Goal: Task Accomplishment & Management: Complete application form

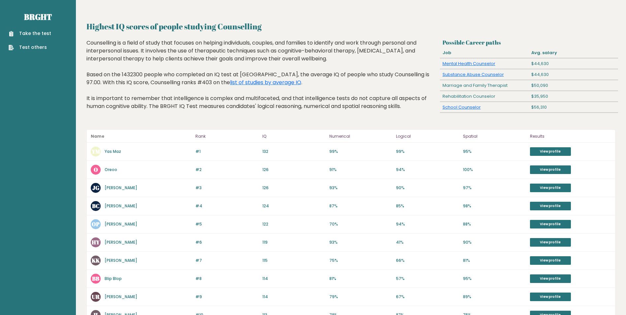
click at [32, 34] on link "Take the test" at bounding box center [30, 33] width 43 height 7
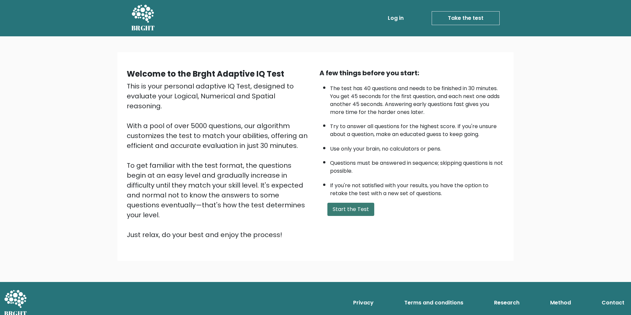
click at [360, 211] on button "Start the Test" at bounding box center [350, 209] width 47 height 13
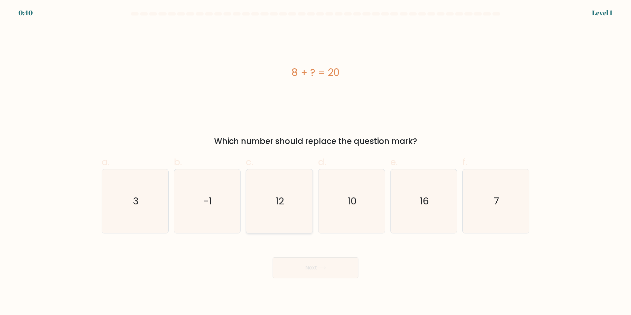
click at [272, 208] on icon "12" at bounding box center [280, 201] width 64 height 64
click at [316, 162] on input "c. 12" at bounding box center [316, 159] width 0 height 4
radio input "true"
click at [323, 269] on icon at bounding box center [321, 268] width 9 height 4
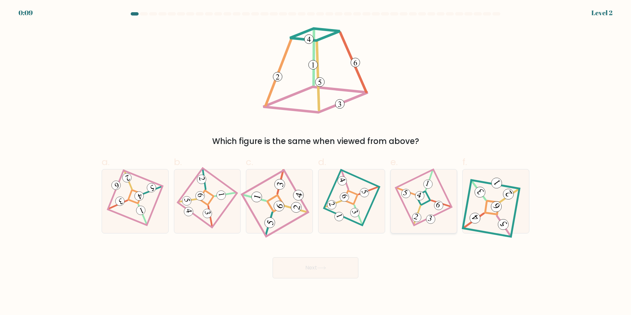
click at [420, 202] on 274 at bounding box center [423, 198] width 14 height 14
click at [316, 162] on input "e." at bounding box center [316, 159] width 0 height 4
radio input "true"
click at [332, 269] on button "Next" at bounding box center [316, 267] width 86 height 21
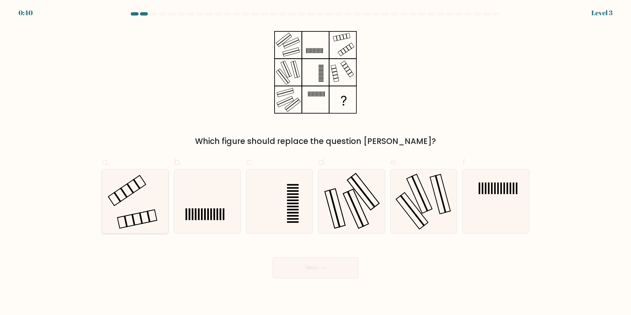
click at [127, 199] on icon at bounding box center [135, 201] width 64 height 64
click at [316, 162] on input "a." at bounding box center [316, 159] width 0 height 4
radio input "true"
click at [309, 271] on button "Next" at bounding box center [316, 267] width 86 height 21
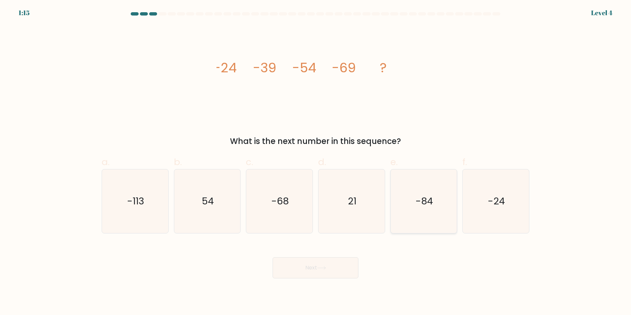
click at [419, 199] on text "-84" at bounding box center [424, 200] width 17 height 13
click at [316, 162] on input "e. -84" at bounding box center [316, 159] width 0 height 4
radio input "true"
click at [336, 265] on button "Next" at bounding box center [316, 267] width 86 height 21
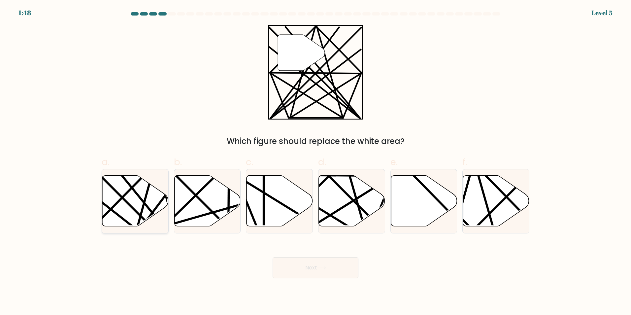
click at [115, 200] on icon at bounding box center [135, 200] width 66 height 51
click at [316, 162] on input "a." at bounding box center [316, 159] width 0 height 4
radio input "true"
click at [328, 270] on button "Next" at bounding box center [316, 267] width 86 height 21
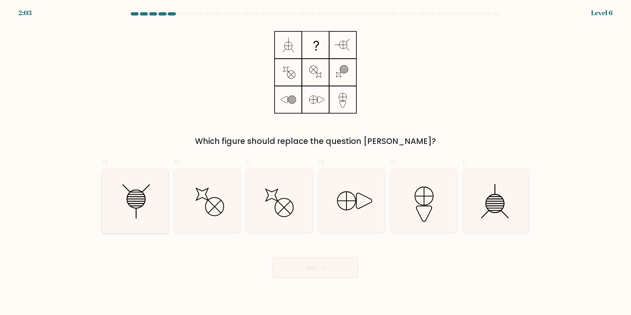
click at [150, 201] on icon at bounding box center [135, 201] width 64 height 64
click at [316, 162] on input "a." at bounding box center [316, 159] width 0 height 4
radio input "true"
click at [301, 265] on button "Next" at bounding box center [316, 267] width 86 height 21
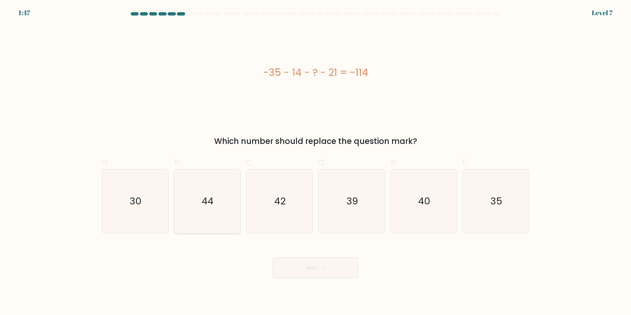
click at [205, 197] on text "44" at bounding box center [208, 200] width 12 height 13
click at [316, 162] on input "b. 44" at bounding box center [316, 159] width 0 height 4
radio input "true"
click at [326, 269] on icon at bounding box center [321, 268] width 9 height 4
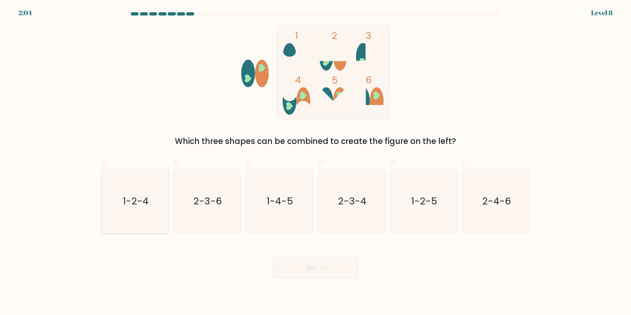
click at [148, 199] on text "1-2-4" at bounding box center [136, 200] width 26 height 13
click at [316, 162] on input "a. 1-2-4" at bounding box center [316, 159] width 0 height 4
radio input "true"
click at [345, 271] on button "Next" at bounding box center [316, 267] width 86 height 21
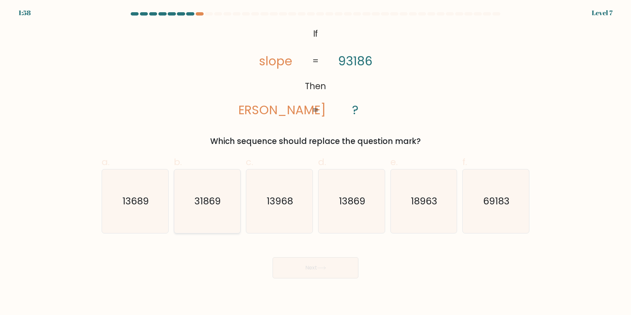
click at [226, 205] on icon "31869" at bounding box center [207, 201] width 64 height 64
click at [316, 162] on input "b. 31869" at bounding box center [316, 159] width 0 height 4
radio input "true"
click at [341, 273] on button "Next" at bounding box center [316, 267] width 86 height 21
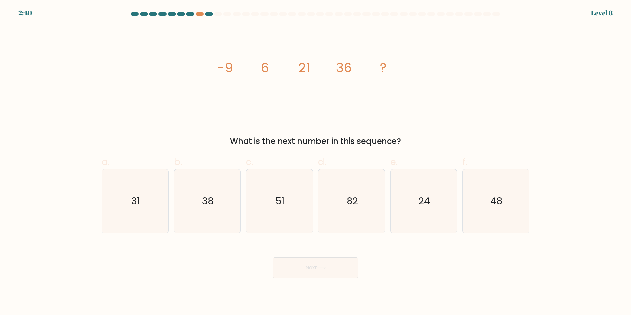
click at [156, 94] on div "image/svg+xml -9 6 21 36 ? What is the next number in this sequence?" at bounding box center [316, 86] width 436 height 122
click at [273, 194] on icon "51" at bounding box center [280, 201] width 64 height 64
click at [316, 162] on input "c. 51" at bounding box center [316, 159] width 0 height 4
radio input "true"
click at [319, 272] on button "Next" at bounding box center [316, 267] width 86 height 21
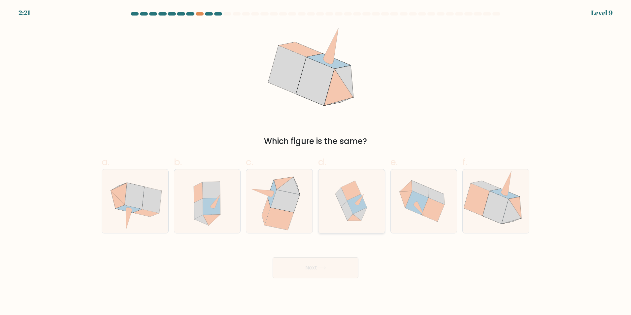
click at [357, 187] on icon at bounding box center [351, 191] width 20 height 20
click at [316, 162] on input "d." at bounding box center [316, 159] width 0 height 4
radio input "true"
click at [344, 268] on button "Next" at bounding box center [316, 267] width 86 height 21
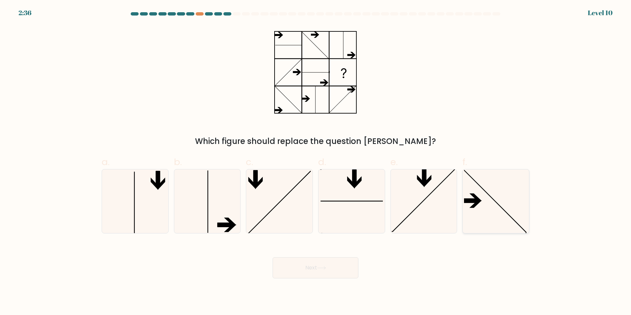
click at [515, 215] on icon at bounding box center [496, 201] width 64 height 64
click at [316, 162] on input "f." at bounding box center [316, 159] width 0 height 4
radio input "true"
click at [307, 272] on button "Next" at bounding box center [316, 267] width 86 height 21
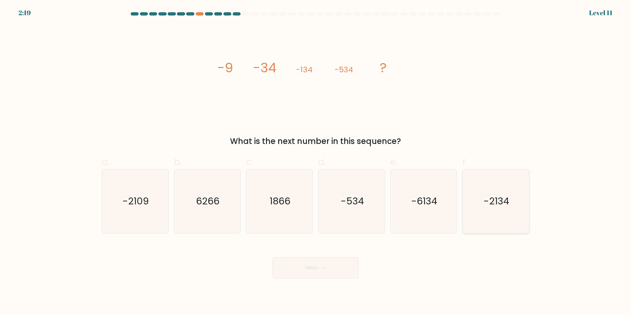
click at [512, 205] on icon "-2134" at bounding box center [496, 201] width 64 height 64
click at [316, 162] on input "f. -2134" at bounding box center [316, 159] width 0 height 4
radio input "true"
click at [346, 275] on button "Next" at bounding box center [316, 267] width 86 height 21
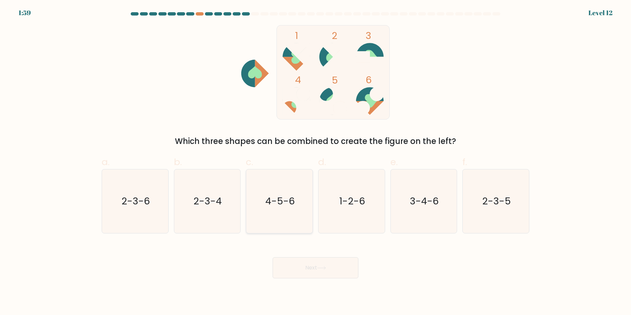
click at [287, 199] on text "4-5-6" at bounding box center [279, 200] width 29 height 13
click at [316, 162] on input "c. 4-5-6" at bounding box center [316, 159] width 0 height 4
radio input "true"
click at [319, 266] on icon at bounding box center [321, 268] width 9 height 4
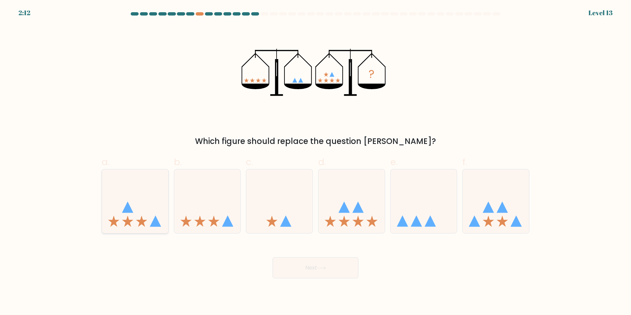
click at [147, 197] on icon at bounding box center [135, 201] width 66 height 55
click at [316, 162] on input "a." at bounding box center [316, 159] width 0 height 4
radio input "true"
click at [306, 266] on button "Next" at bounding box center [316, 267] width 86 height 21
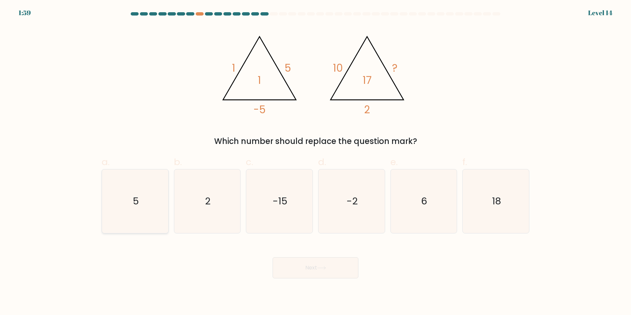
click at [142, 184] on icon "5" at bounding box center [135, 201] width 64 height 64
click at [316, 162] on input "a. 5" at bounding box center [316, 159] width 0 height 4
radio input "true"
click at [331, 277] on button "Next" at bounding box center [316, 267] width 86 height 21
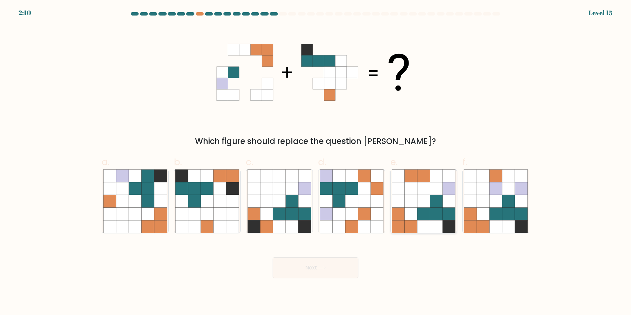
click at [422, 198] on icon at bounding box center [424, 201] width 13 height 13
click at [316, 162] on input "e." at bounding box center [316, 159] width 0 height 4
radio input "true"
click at [328, 270] on button "Next" at bounding box center [316, 267] width 86 height 21
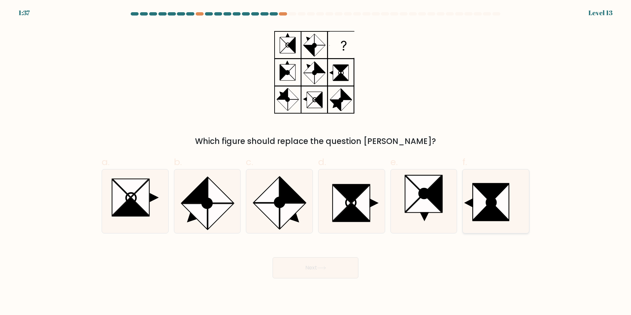
click at [497, 198] on icon at bounding box center [500, 202] width 17 height 36
click at [316, 162] on input "f." at bounding box center [316, 159] width 0 height 4
radio input "true"
click at [324, 267] on icon at bounding box center [321, 268] width 9 height 4
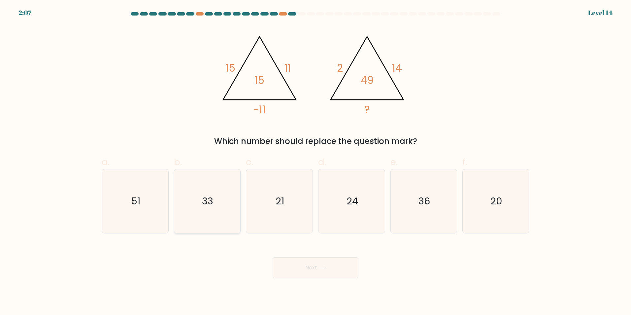
click at [211, 203] on text "33" at bounding box center [207, 200] width 11 height 13
click at [316, 162] on input "b. 33" at bounding box center [316, 159] width 0 height 4
radio input "true"
click at [327, 264] on button "Next" at bounding box center [316, 267] width 86 height 21
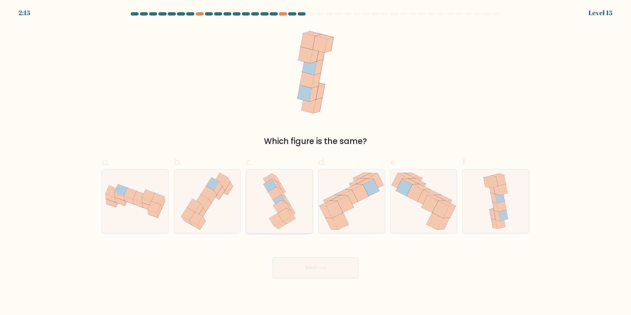
click at [281, 209] on icon at bounding box center [279, 206] width 13 height 13
click at [316, 162] on input "c." at bounding box center [316, 159] width 0 height 4
radio input "true"
click at [308, 266] on button "Next" at bounding box center [316, 267] width 86 height 21
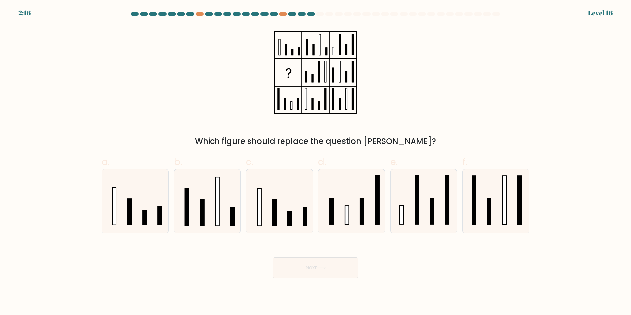
click at [182, 103] on div "Which figure should replace the question mark?" at bounding box center [316, 86] width 436 height 122
click at [361, 208] on rect at bounding box center [362, 211] width 4 height 26
click at [316, 162] on input "d." at bounding box center [316, 159] width 0 height 4
radio input "true"
click at [341, 270] on button "Next" at bounding box center [316, 267] width 86 height 21
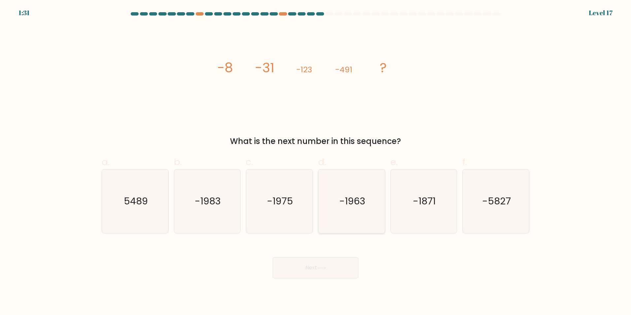
click at [344, 208] on icon "-1963" at bounding box center [352, 201] width 64 height 64
click at [316, 162] on input "d. -1963" at bounding box center [316, 159] width 0 height 4
radio input "true"
click at [337, 263] on button "Next" at bounding box center [316, 267] width 86 height 21
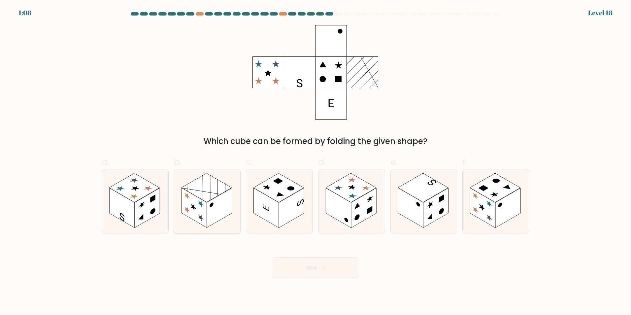
click at [204, 193] on rect at bounding box center [207, 187] width 51 height 29
click at [316, 162] on input "b." at bounding box center [316, 159] width 0 height 4
radio input "true"
click at [317, 266] on button "Next" at bounding box center [316, 267] width 86 height 21
